Goal: Unclear: Unclear

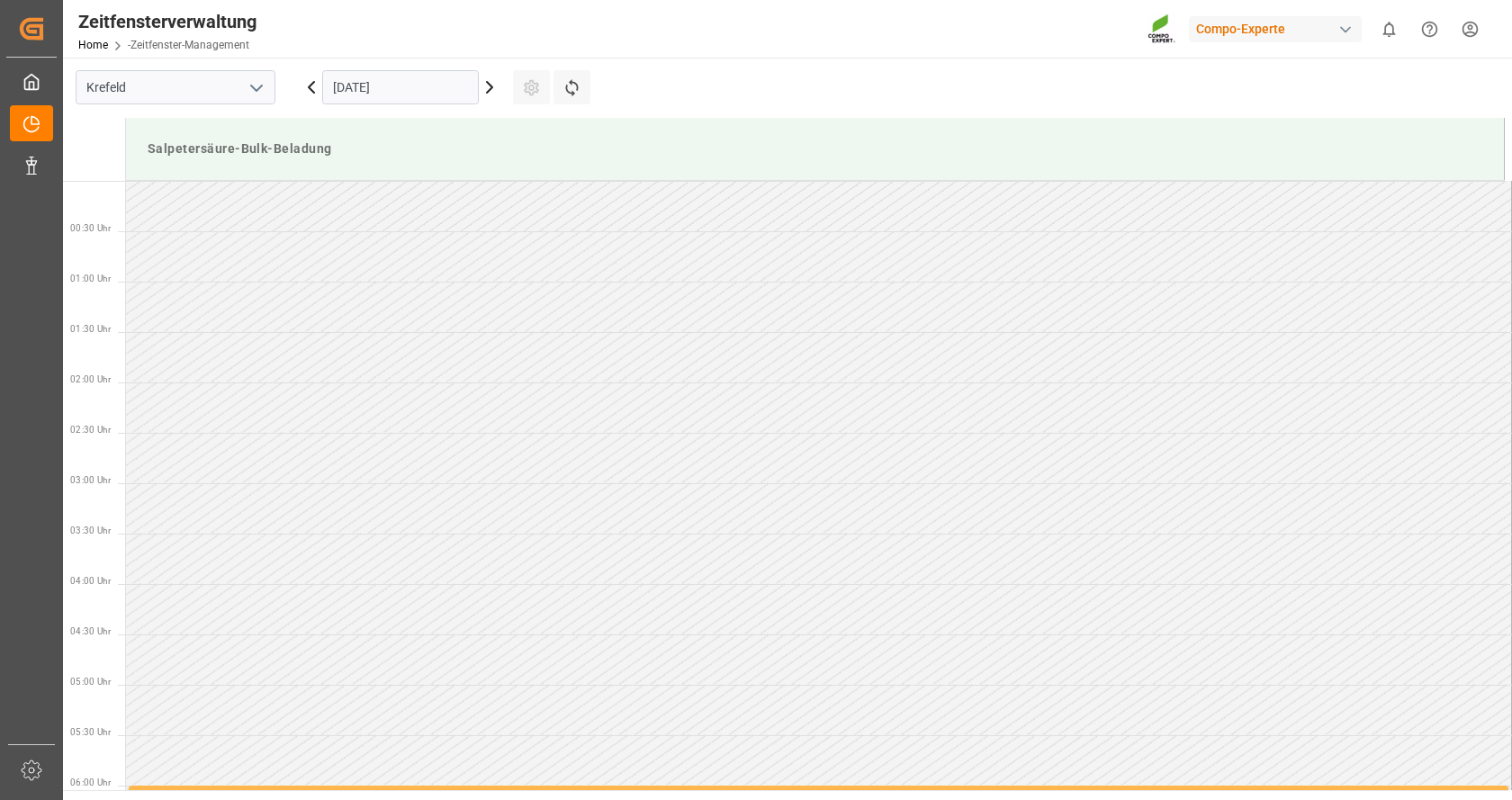
scroll to position [694, 0]
